Goal: Task Accomplishment & Management: Manage account settings

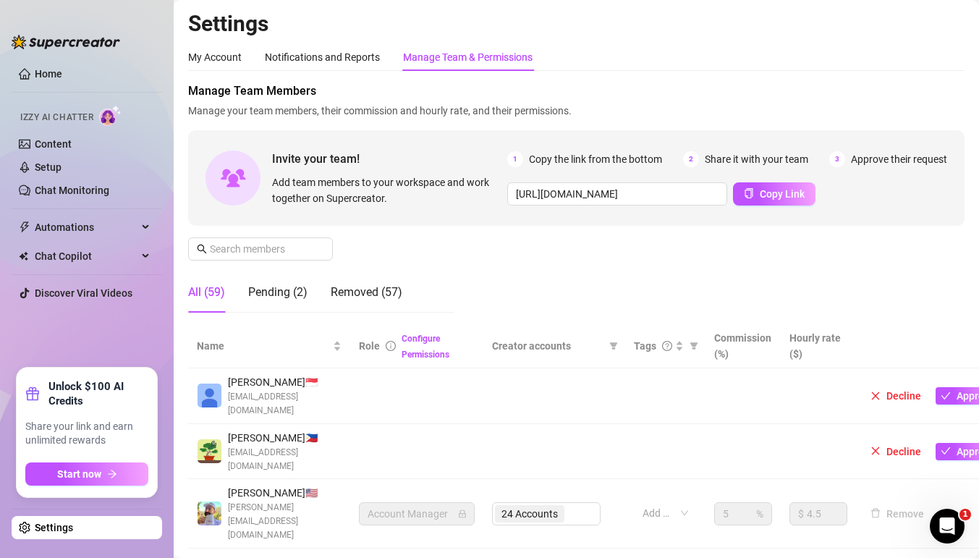
scroll to position [20, 0]
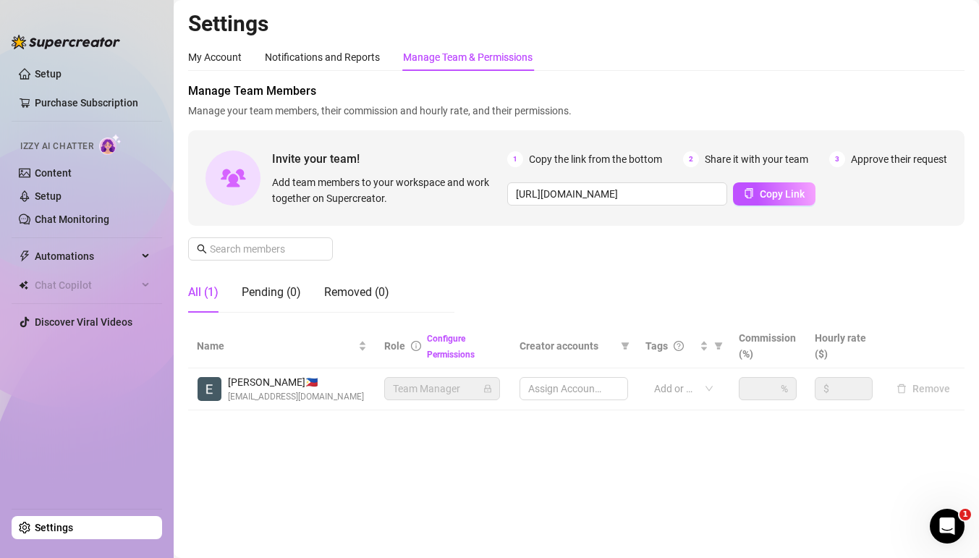
type input "[URL][DOMAIN_NAME]"
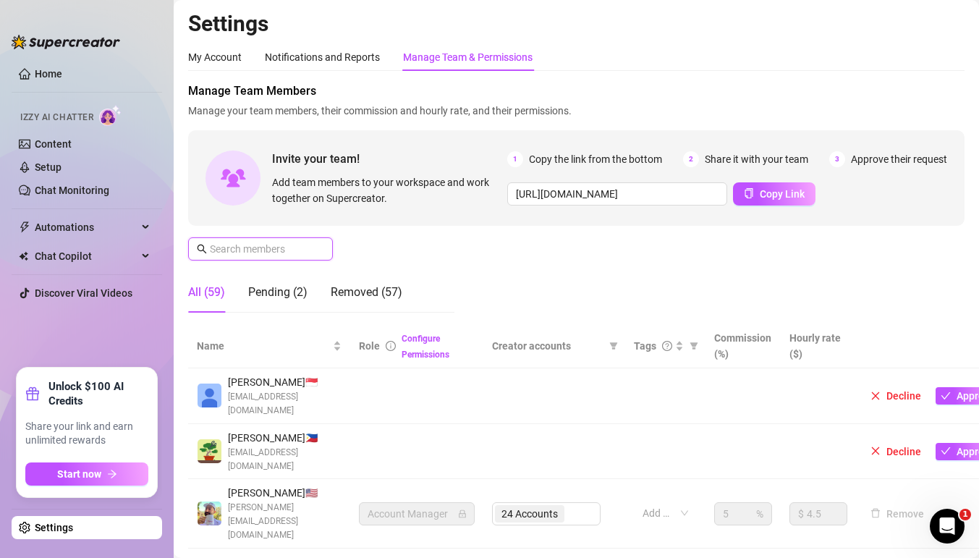
click at [261, 244] on input "text" at bounding box center [261, 249] width 103 height 16
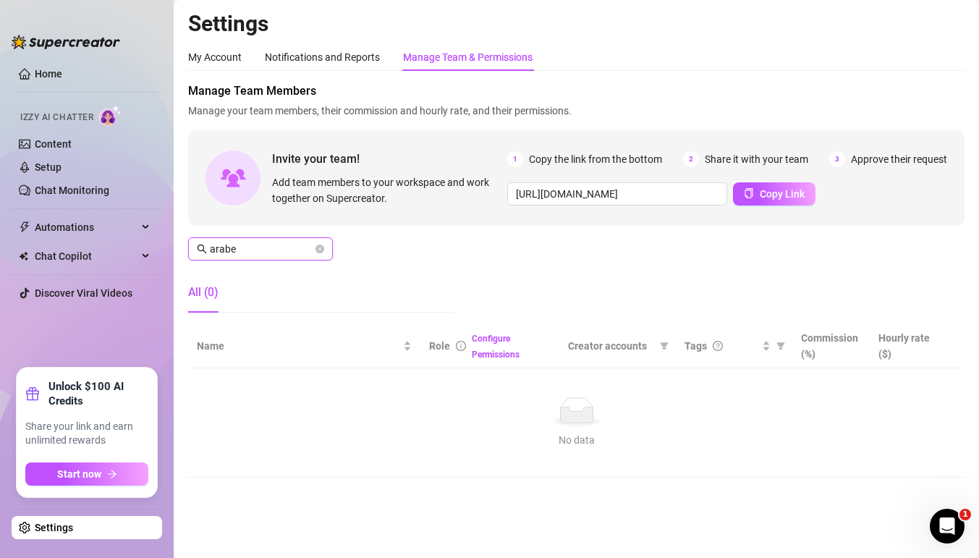
click at [261, 244] on input "arabe" at bounding box center [261, 249] width 103 height 16
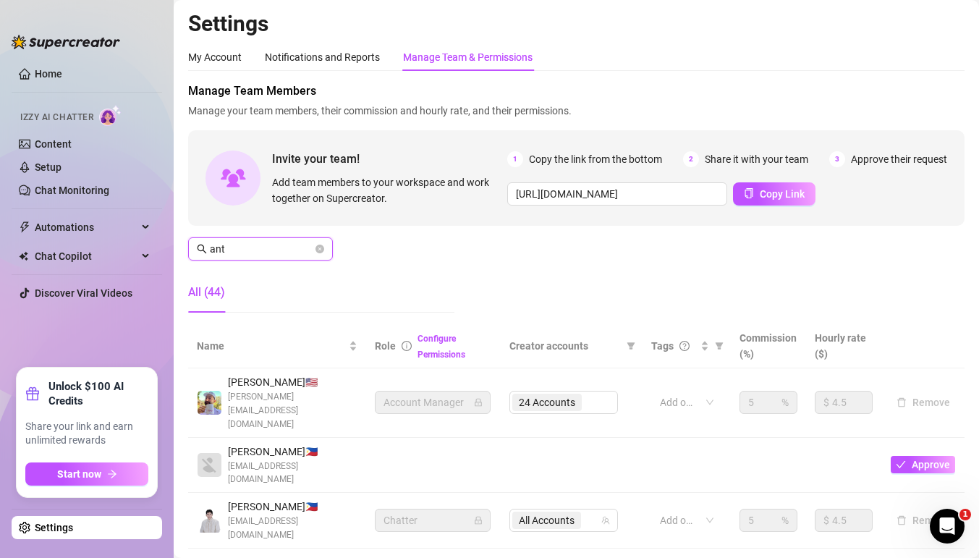
type input "anto"
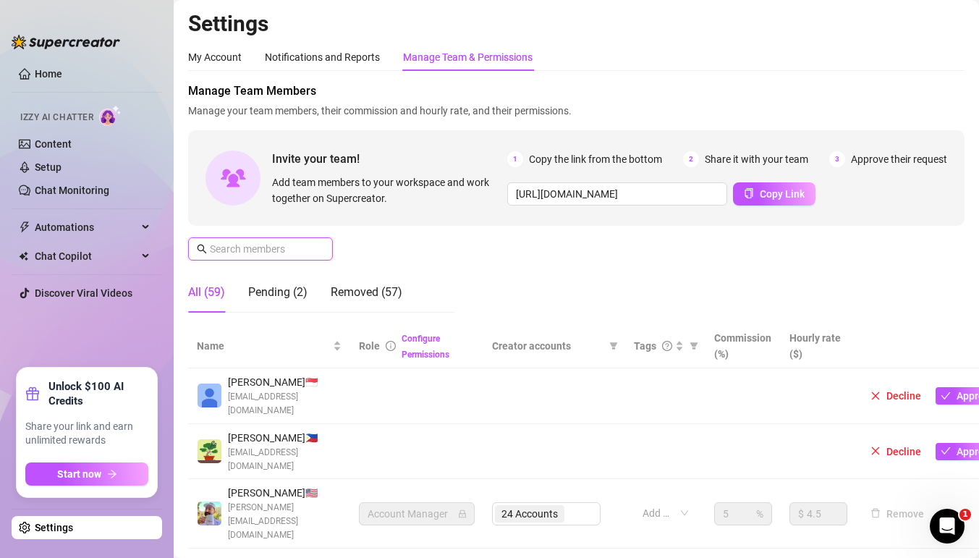
click at [276, 247] on input "text" at bounding box center [261, 249] width 103 height 16
click at [268, 302] on div "Pending (2)" at bounding box center [277, 292] width 59 height 41
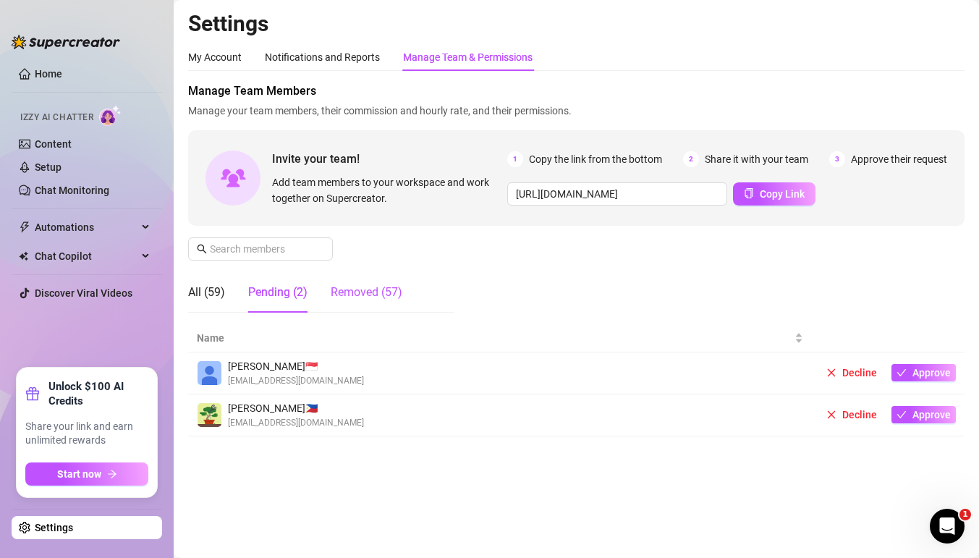
click at [384, 297] on div "Removed (57)" at bounding box center [367, 292] width 72 height 17
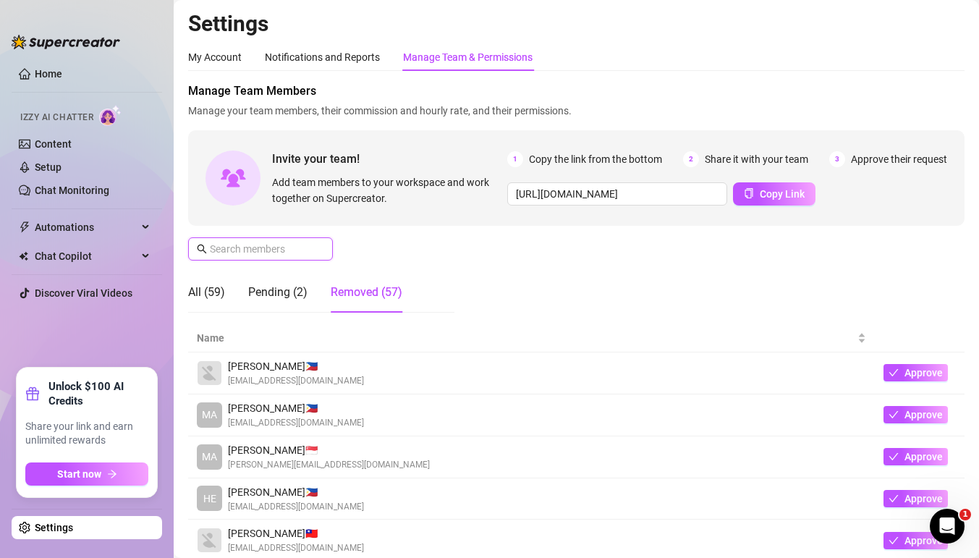
click at [271, 250] on input "text" at bounding box center [261, 249] width 103 height 16
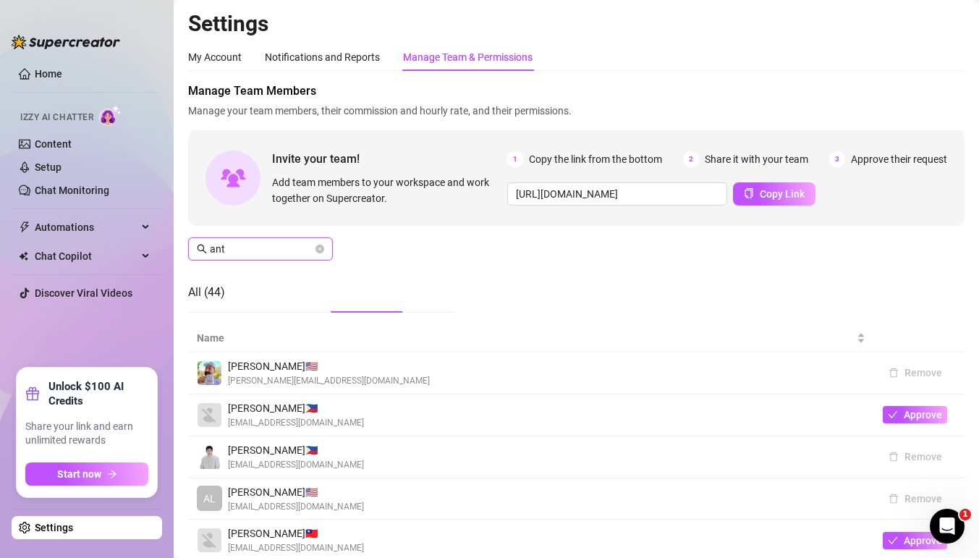
type input "anto"
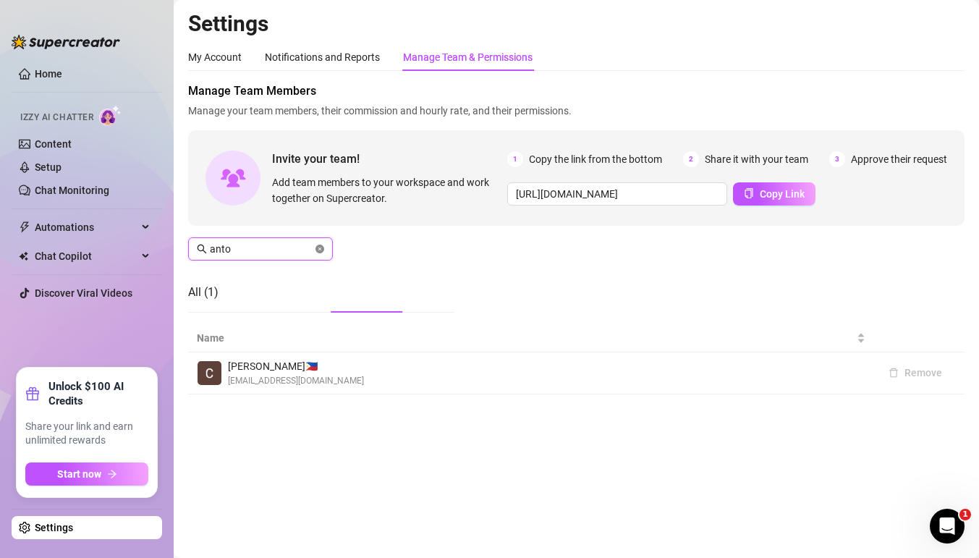
click at [321, 248] on icon "close-circle" at bounding box center [320, 249] width 9 height 9
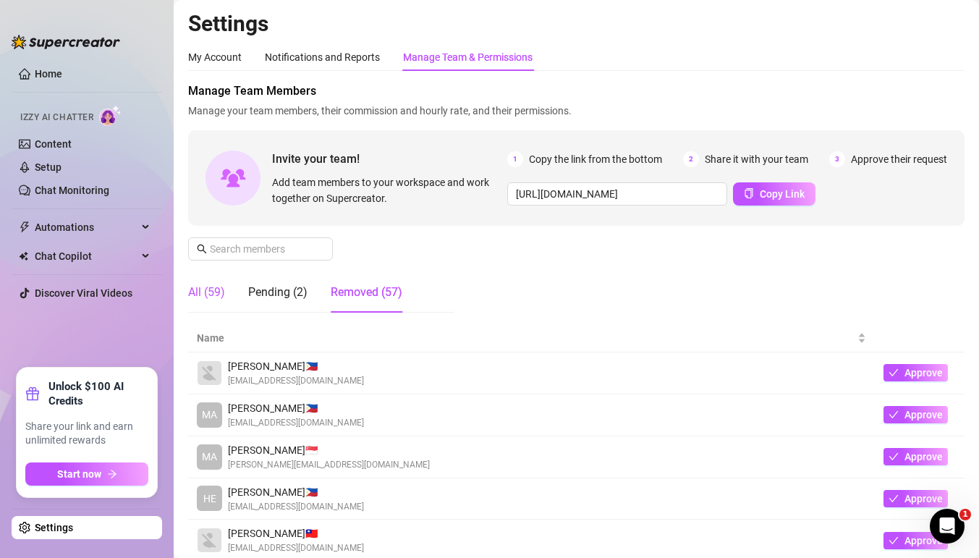
click at [211, 284] on div "All (59)" at bounding box center [206, 292] width 37 height 17
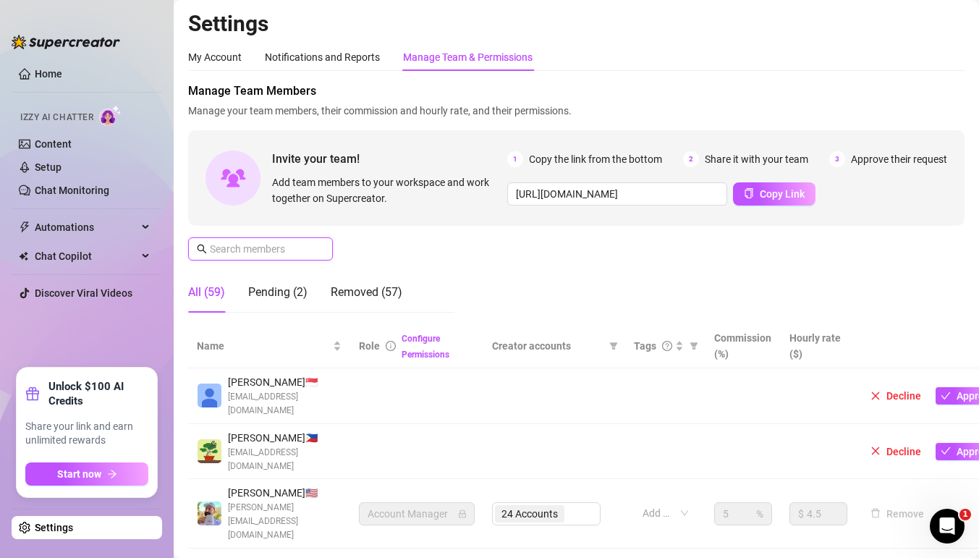
click at [243, 256] on input "text" at bounding box center [261, 249] width 103 height 16
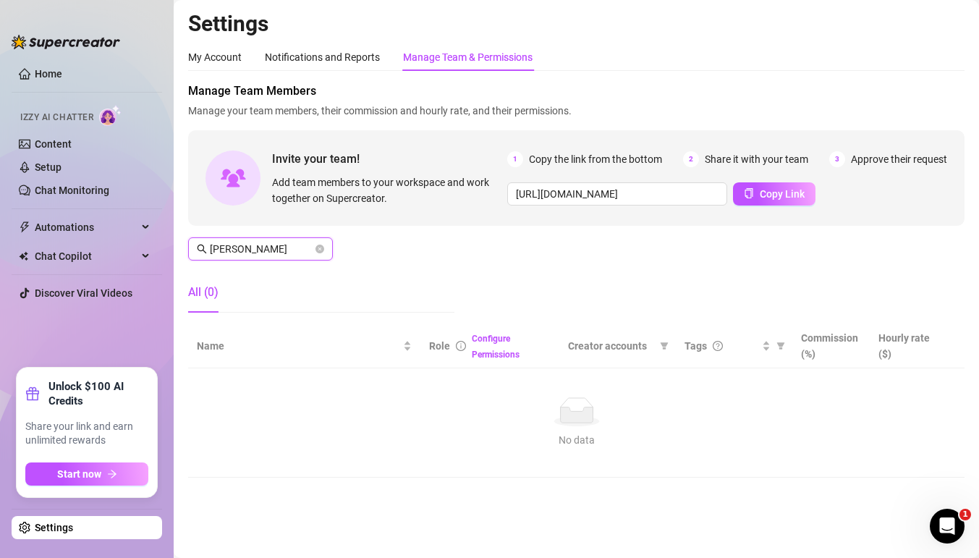
click at [284, 249] on input "antonio" at bounding box center [261, 249] width 103 height 16
type input "arab"
